Goal: Check status: Check status

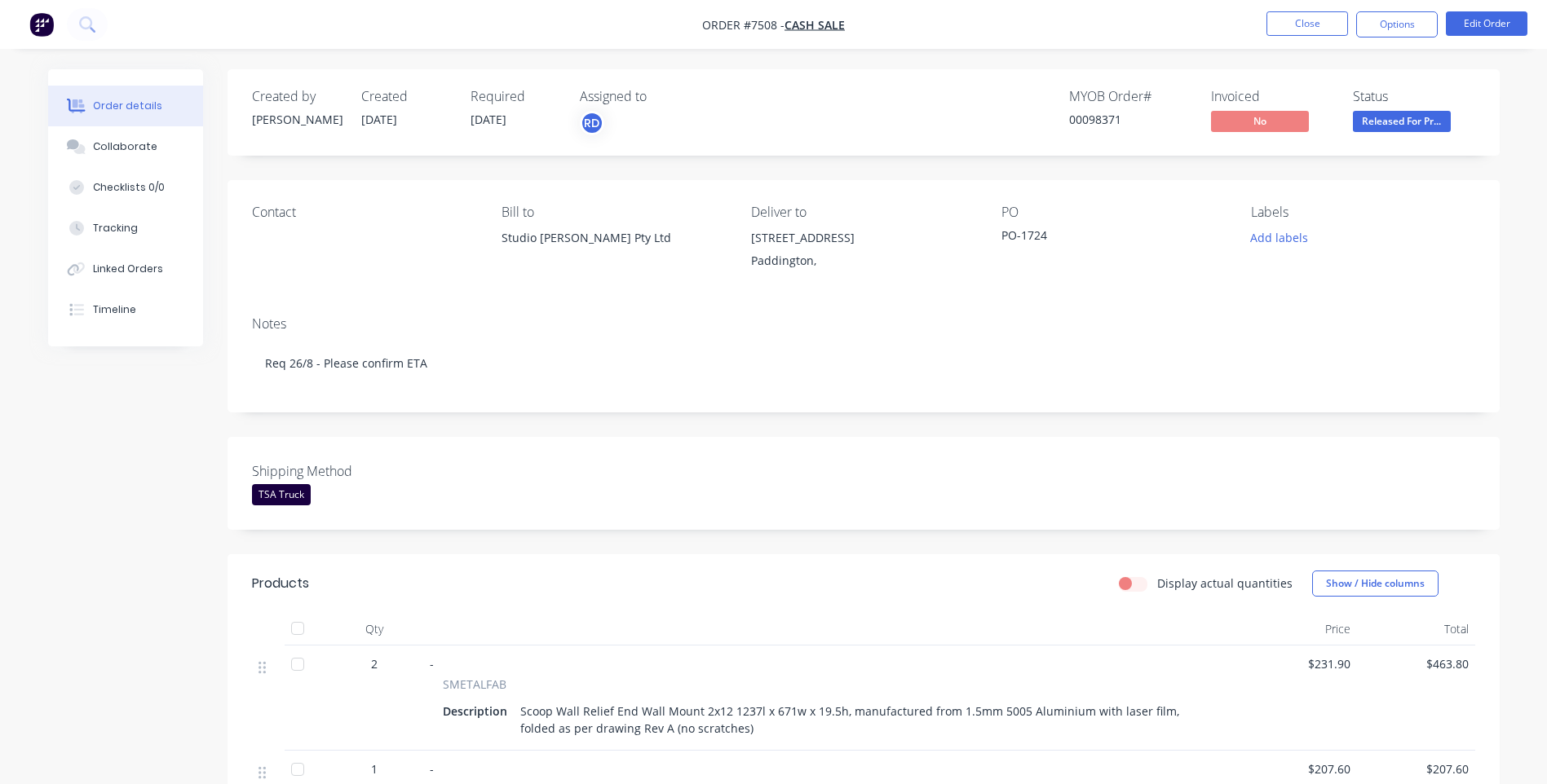
scroll to position [615, 0]
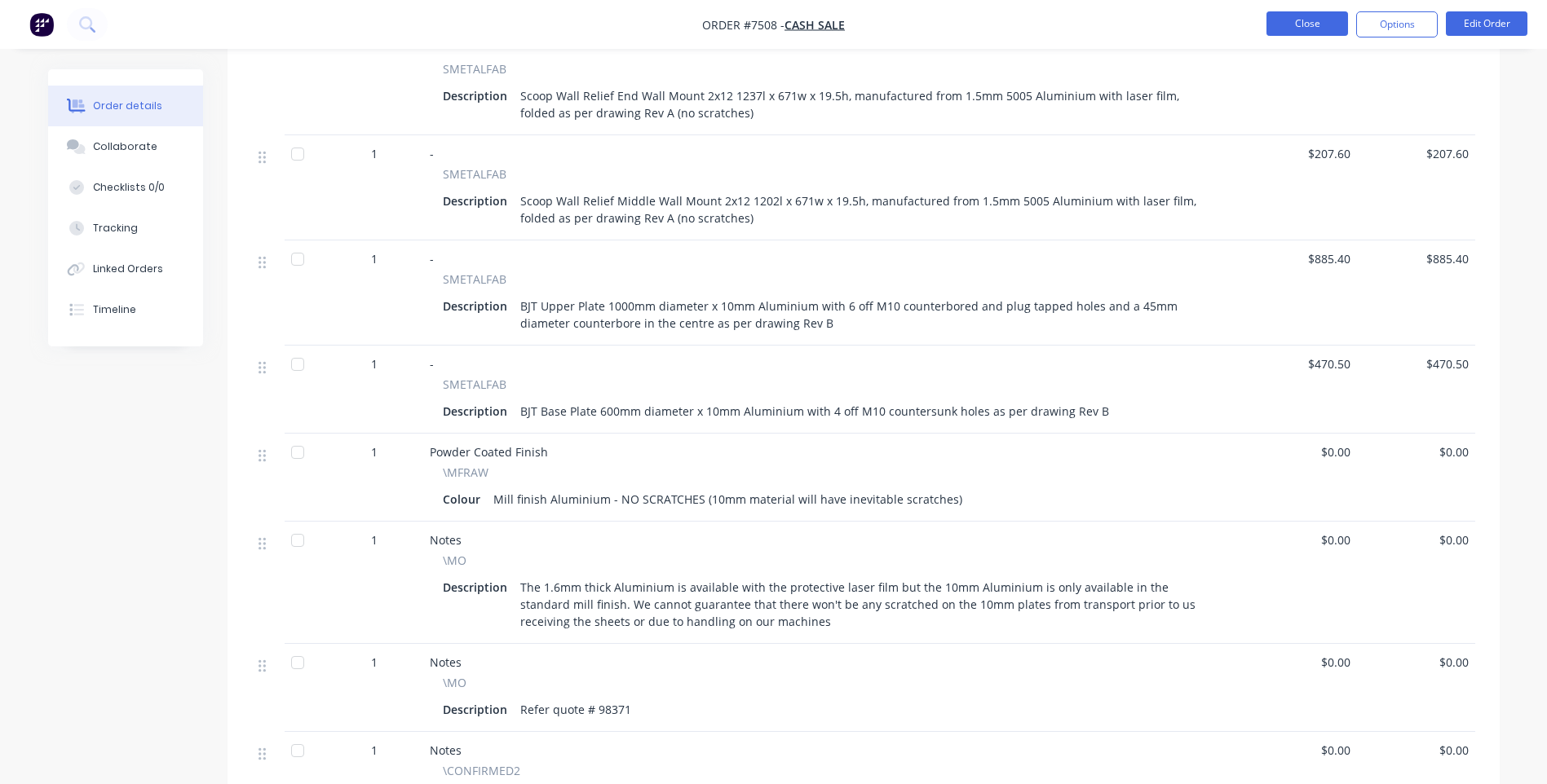
click at [1333, 22] on button "Close" at bounding box center [1307, 23] width 82 height 24
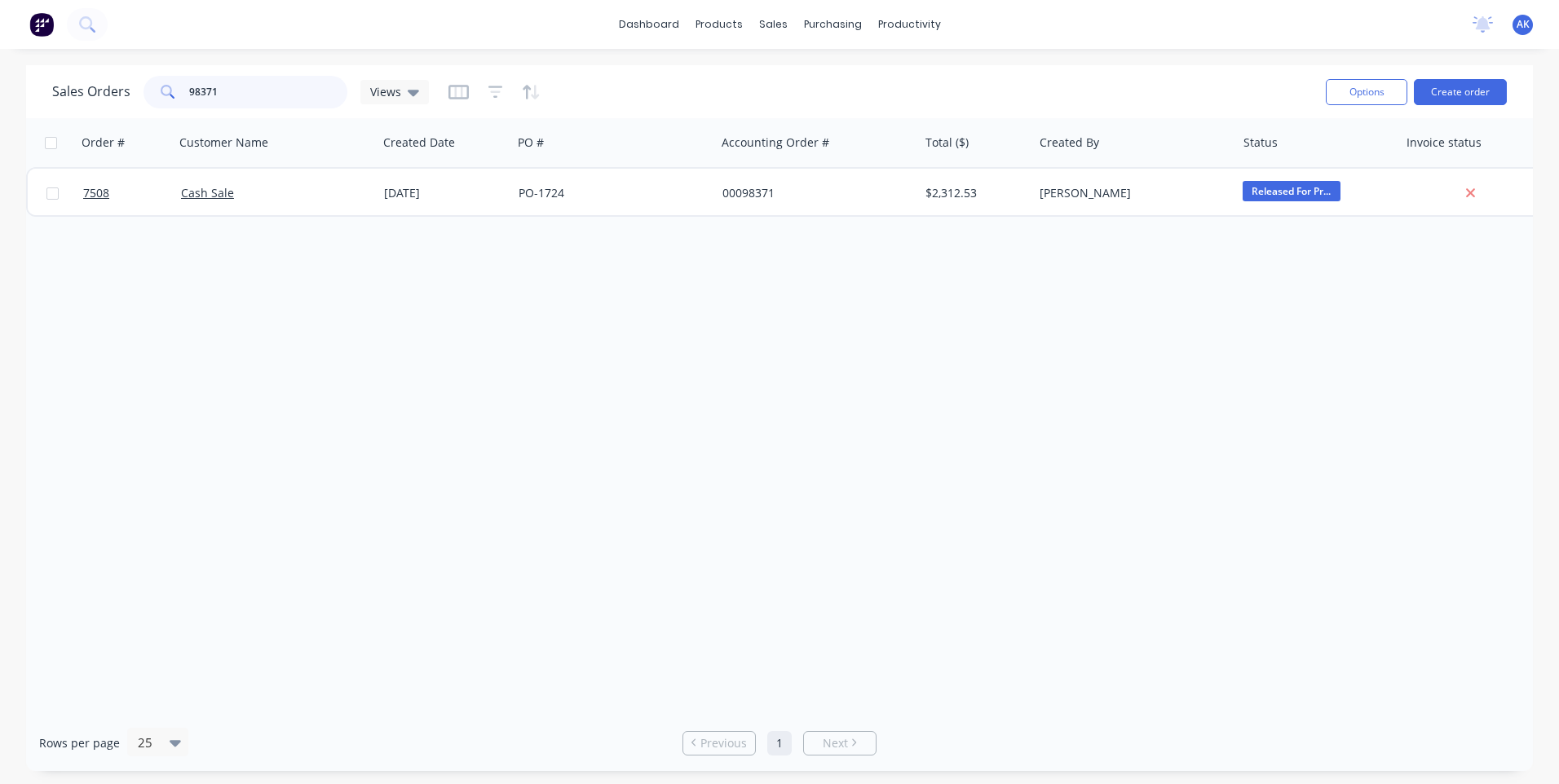
drag, startPoint x: 275, startPoint y: 95, endPoint x: -4, endPoint y: 95, distance: 279.0
click at [0, 95] on html "dashboard products sales purchasing productivity dashboard products Product Cat…" at bounding box center [779, 392] width 1559 height 784
type input "94222"
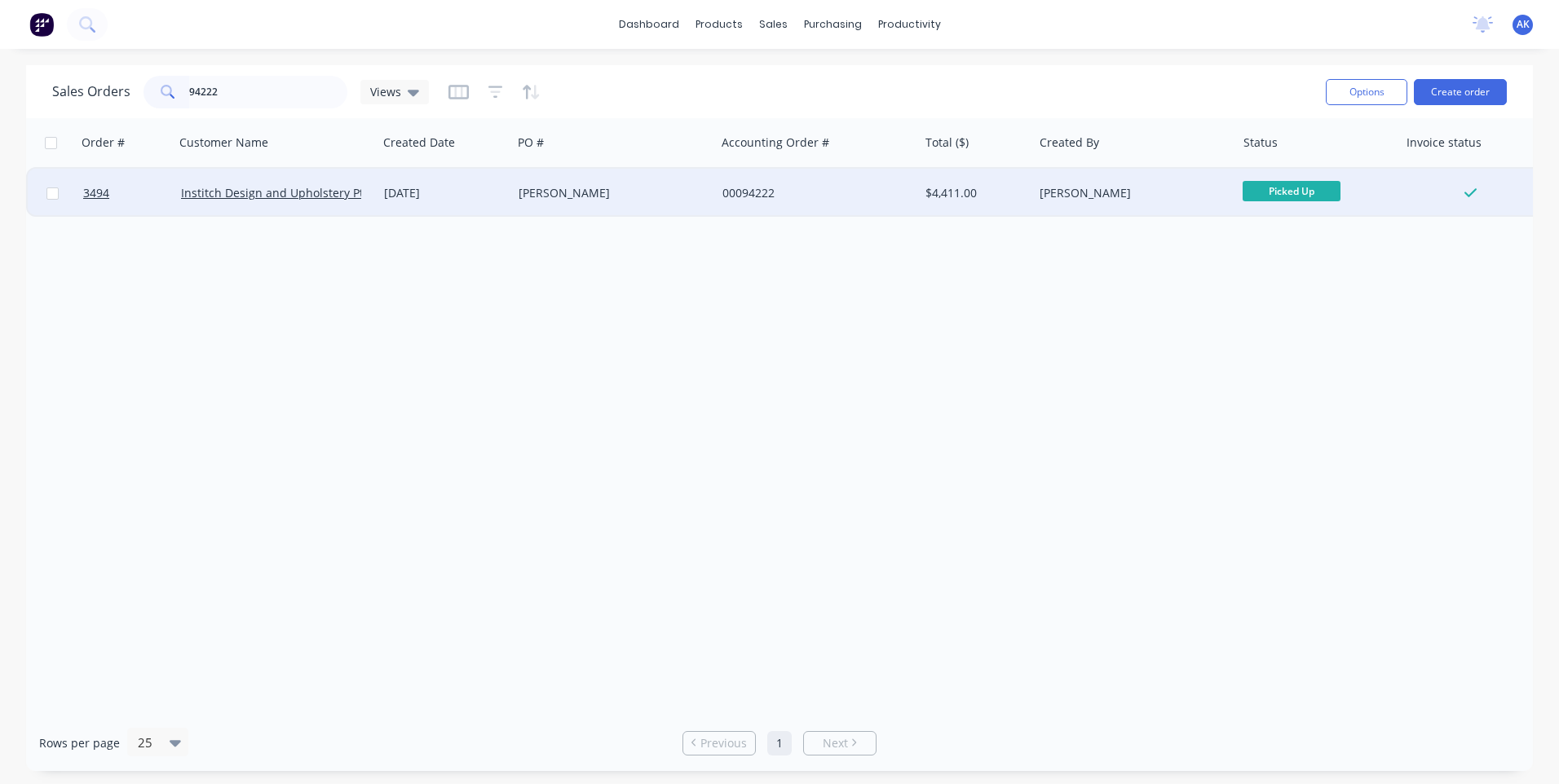
click at [482, 196] on div "[DATE]" at bounding box center [444, 193] width 121 height 16
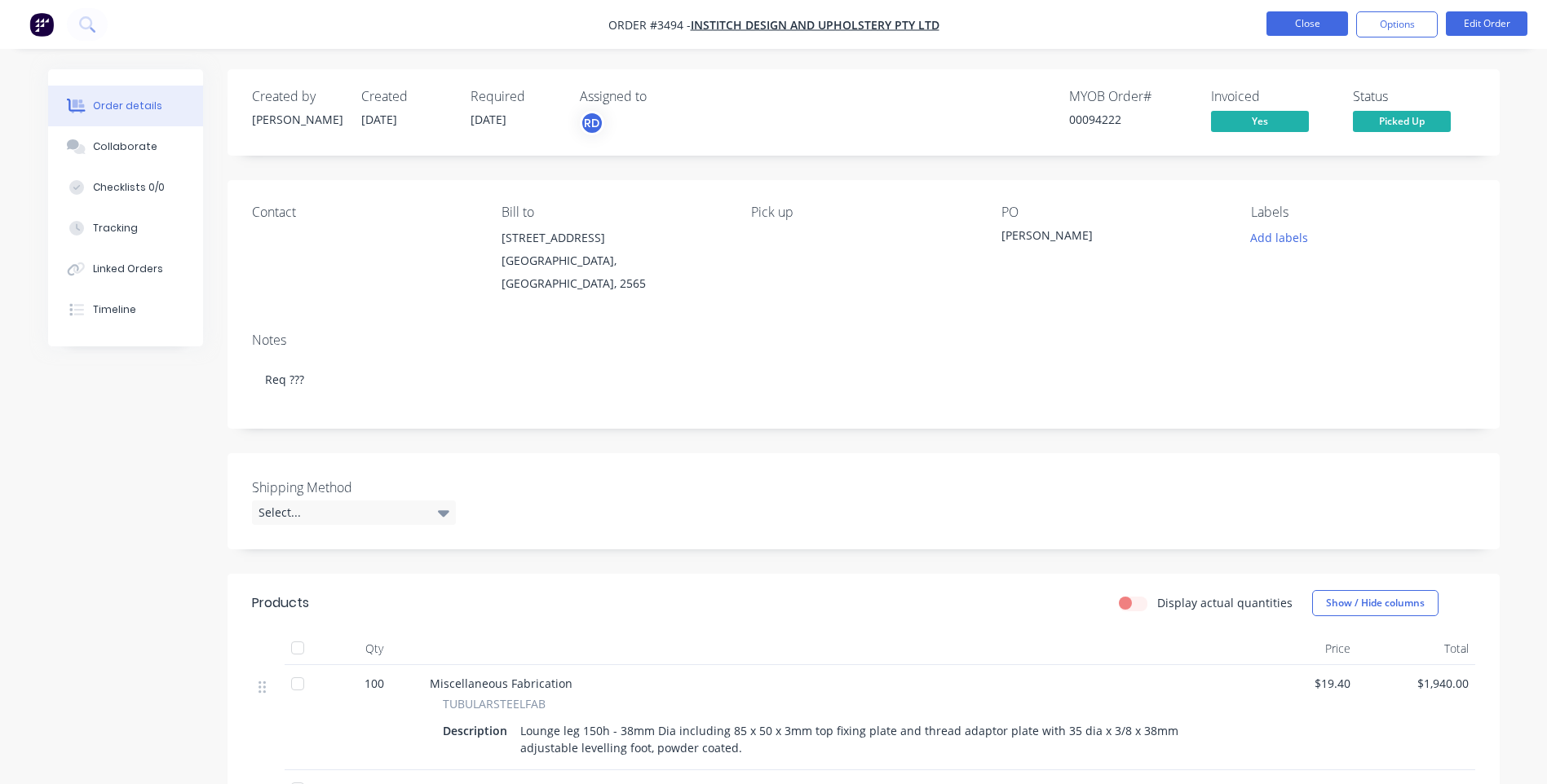
click at [1297, 23] on button "Close" at bounding box center [1307, 23] width 82 height 24
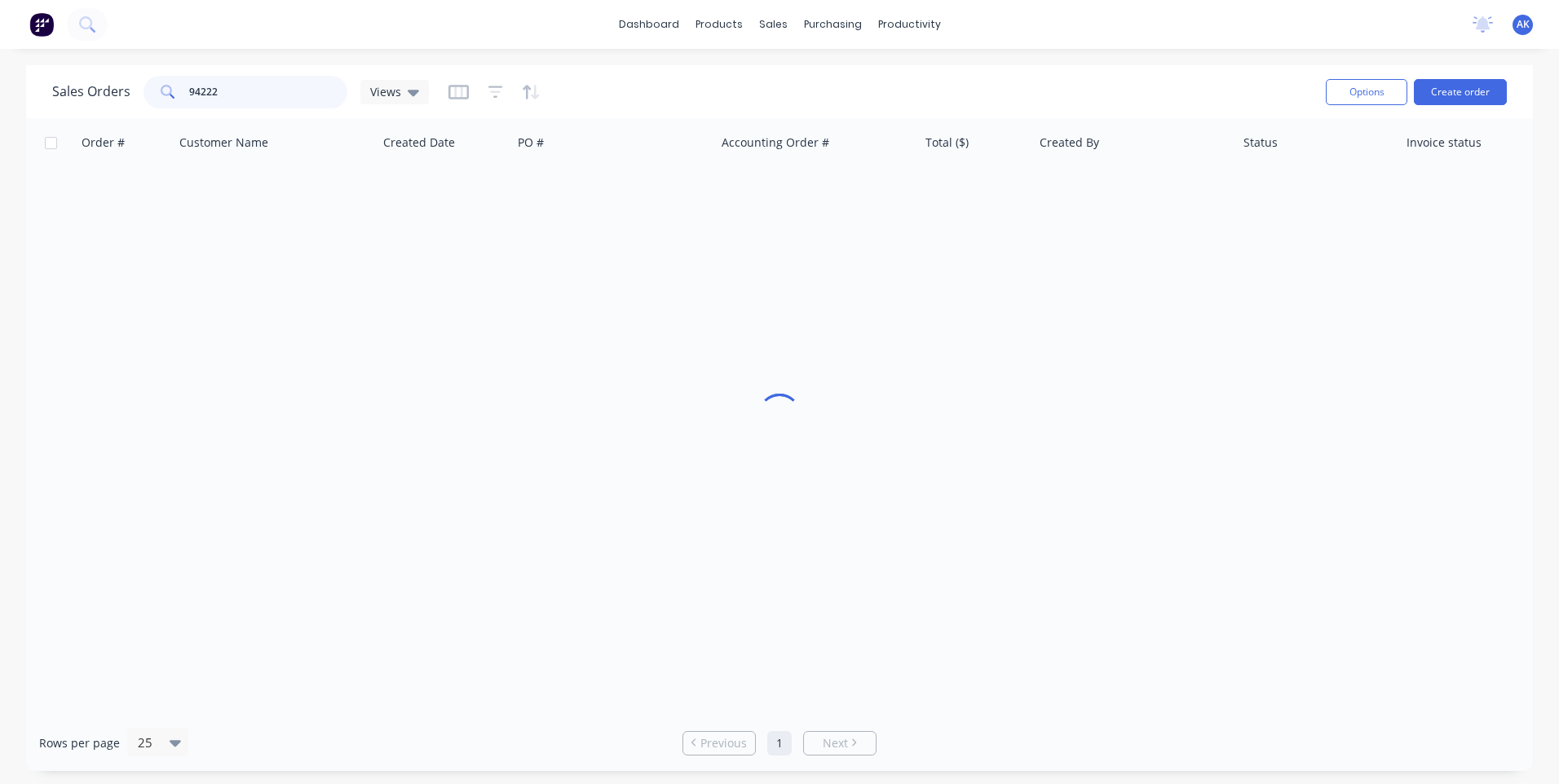
drag, startPoint x: 221, startPoint y: 93, endPoint x: 165, endPoint y: 90, distance: 56.1
click at [165, 90] on div "94222" at bounding box center [246, 92] width 204 height 32
type input "98437"
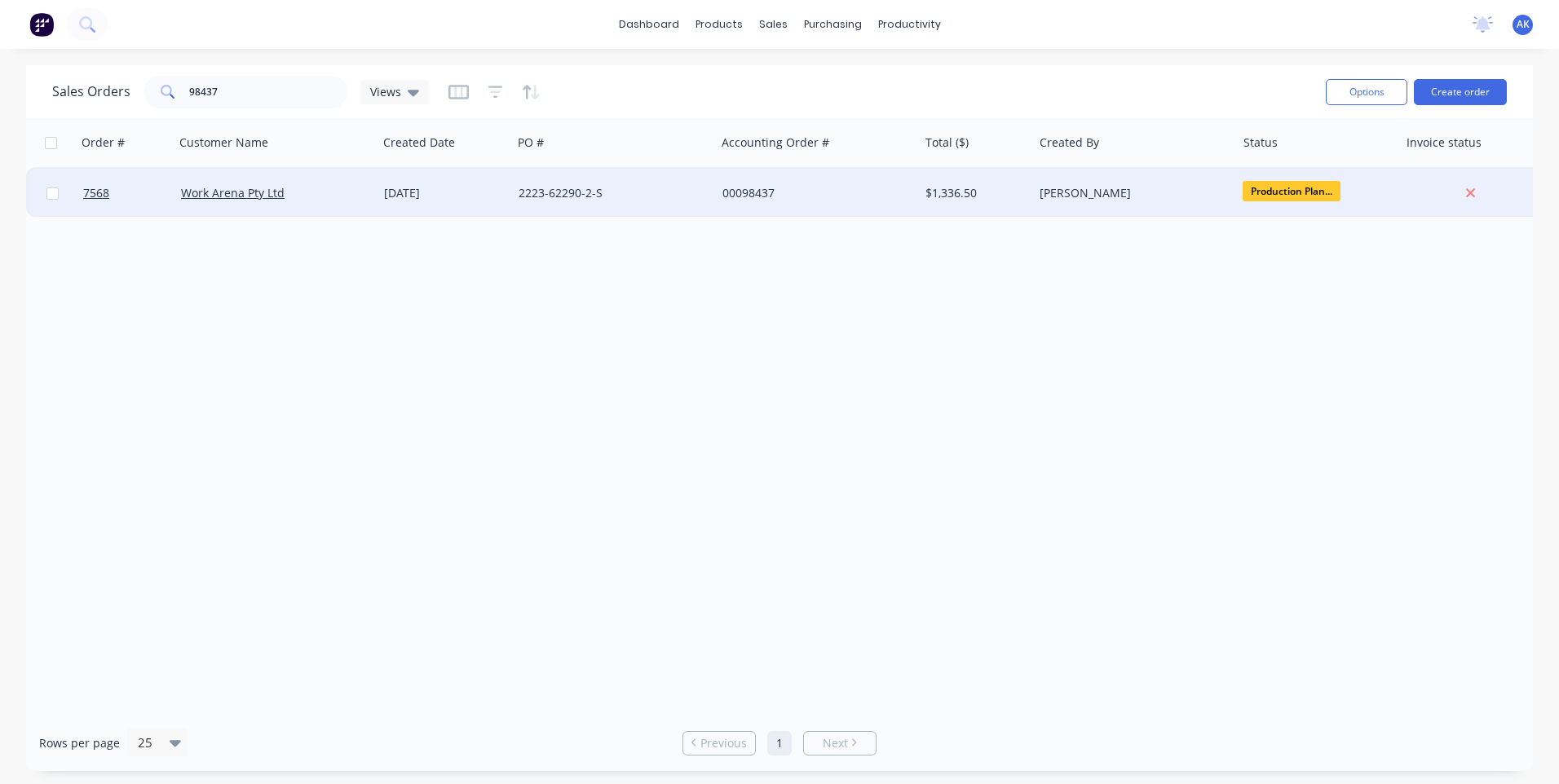
click at [409, 203] on div "[DATE]" at bounding box center [445, 193] width 135 height 49
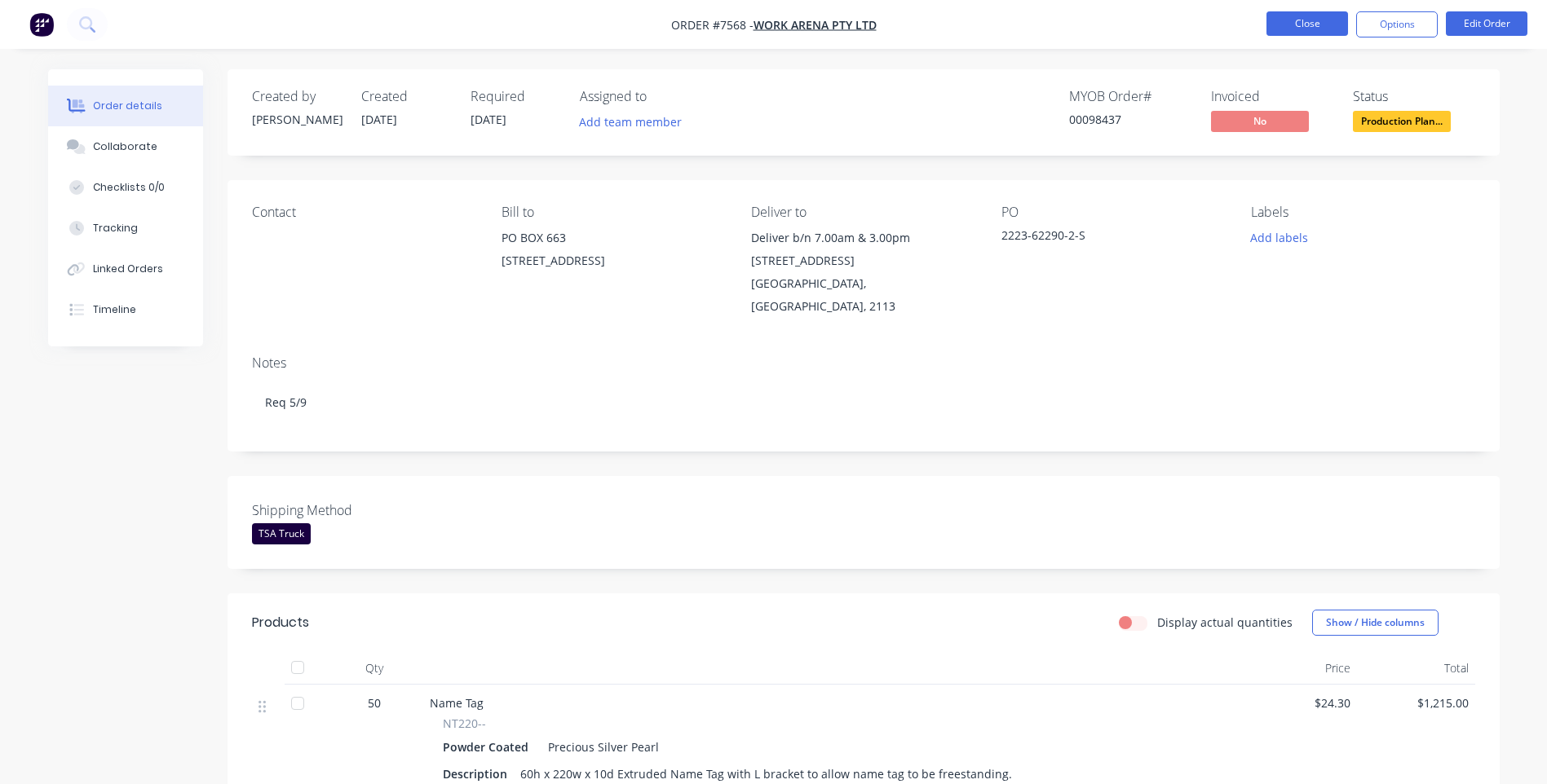
click at [1284, 29] on button "Close" at bounding box center [1307, 23] width 82 height 24
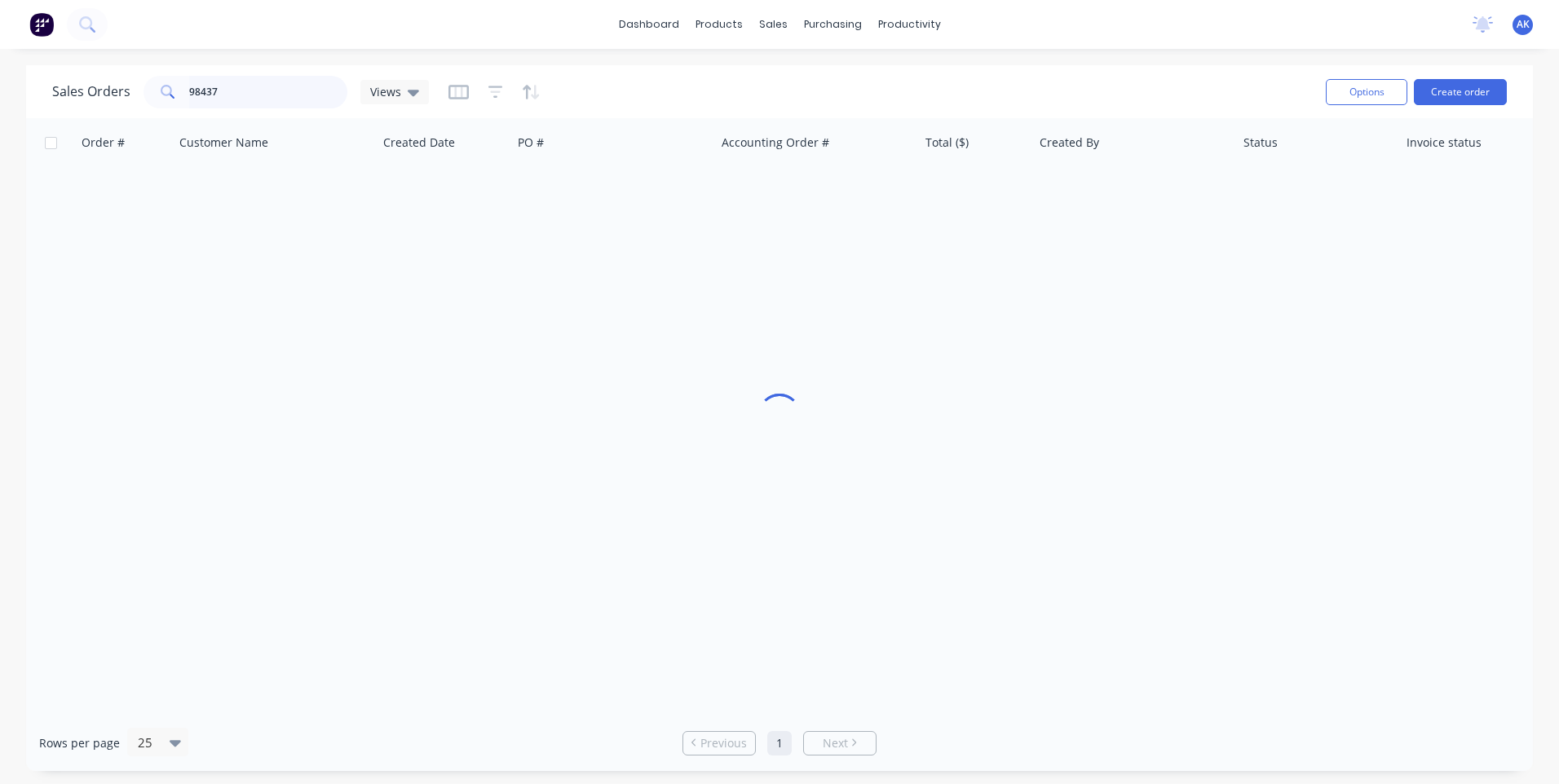
click at [233, 100] on input "98437" at bounding box center [268, 92] width 159 height 32
type input "98483"
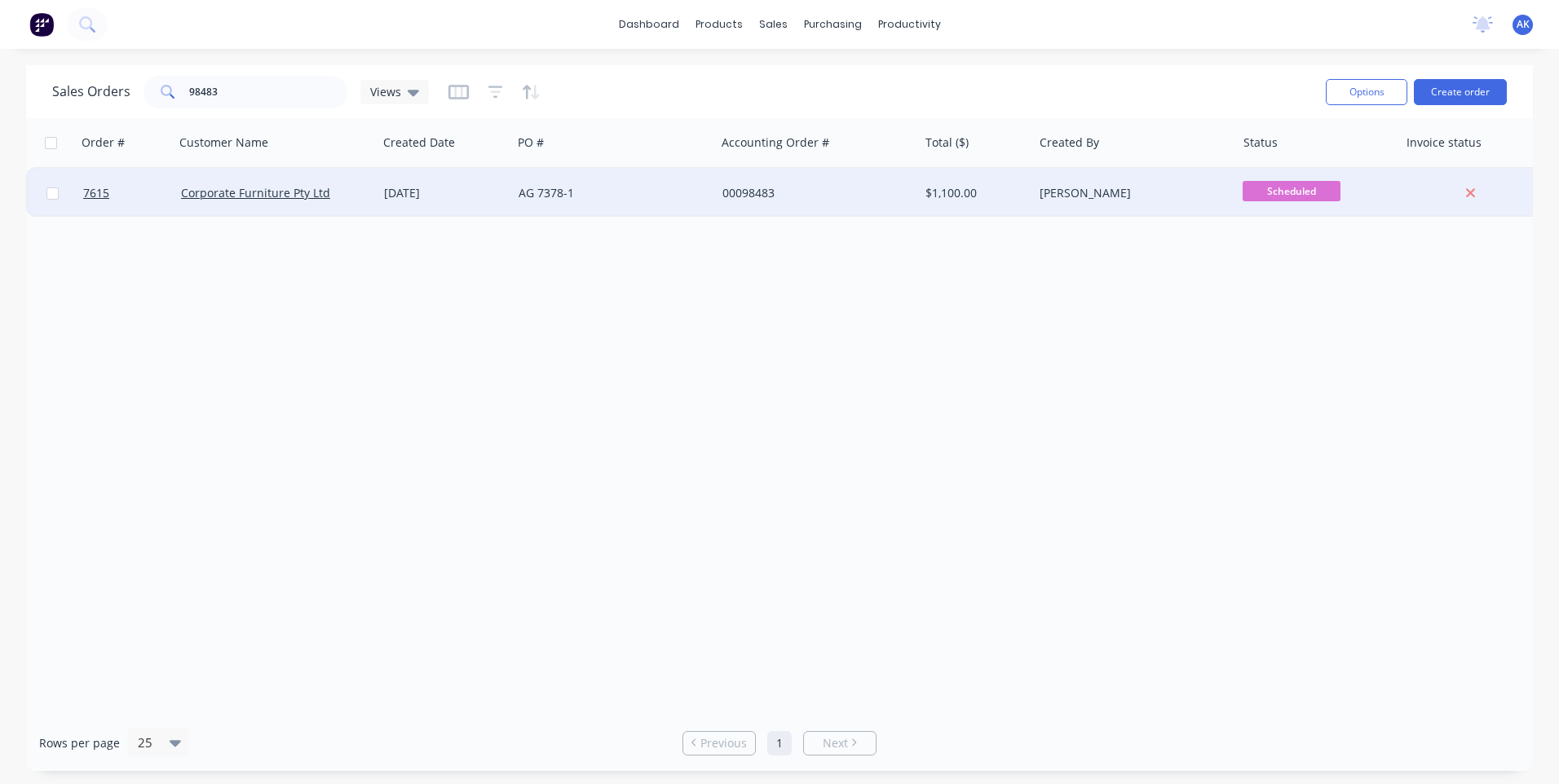
click at [432, 187] on div "[DATE]" at bounding box center [444, 193] width 121 height 16
